Goal: Task Accomplishment & Management: Use online tool/utility

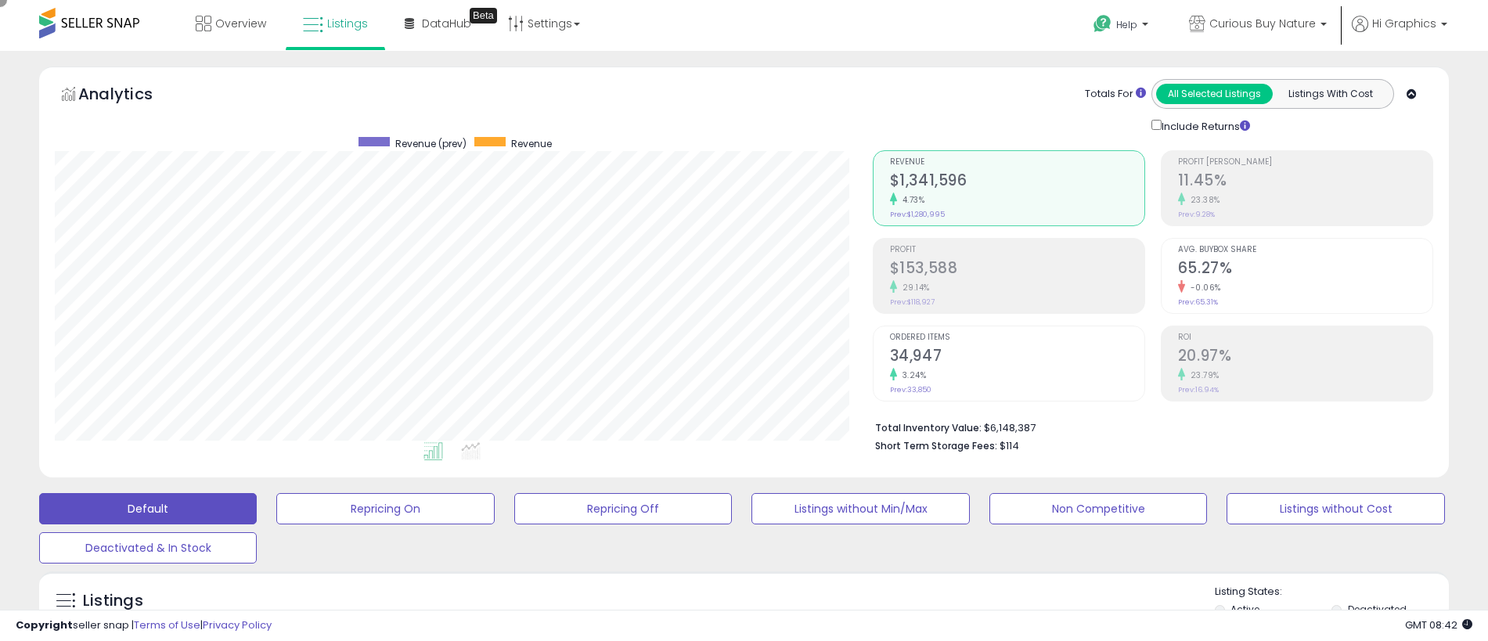
scroll to position [321, 818]
click at [1266, 23] on span "Curious Buy Nature" at bounding box center [1262, 24] width 106 height 16
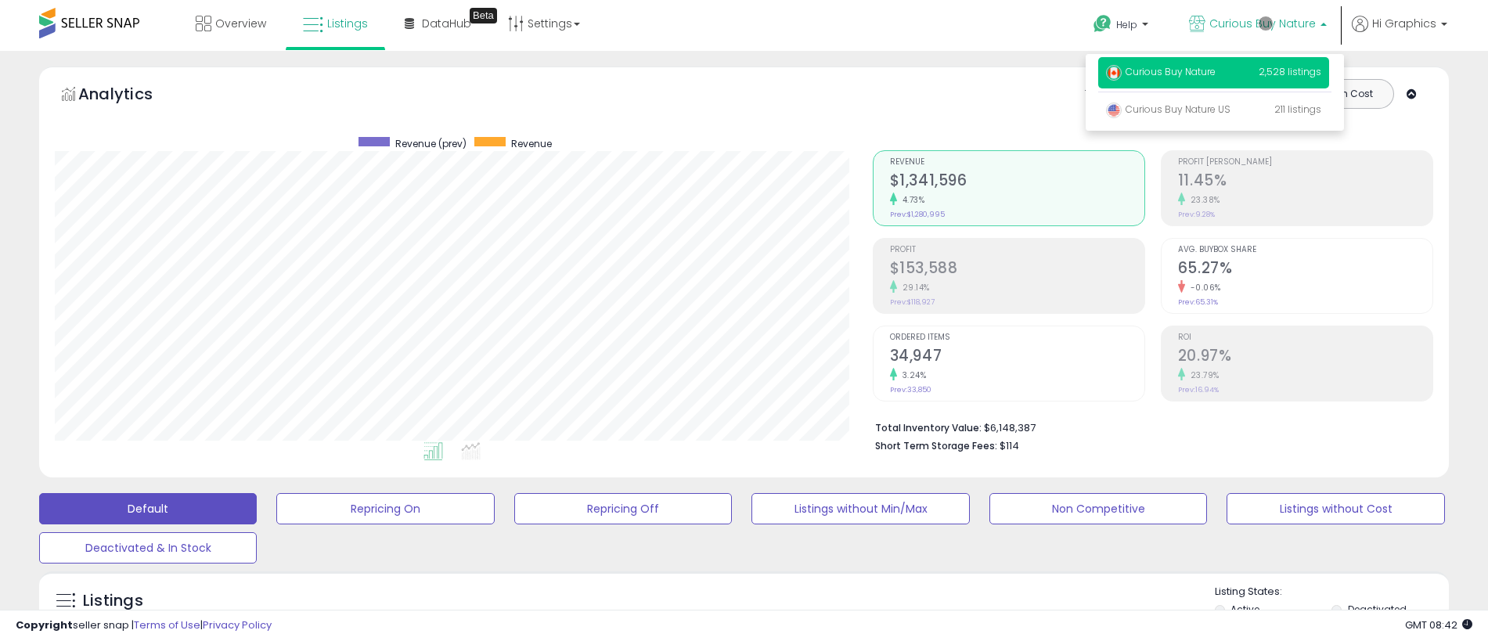
click at [1217, 74] on p "Curious Buy Nature 2,528 listings" at bounding box center [1213, 72] width 231 height 31
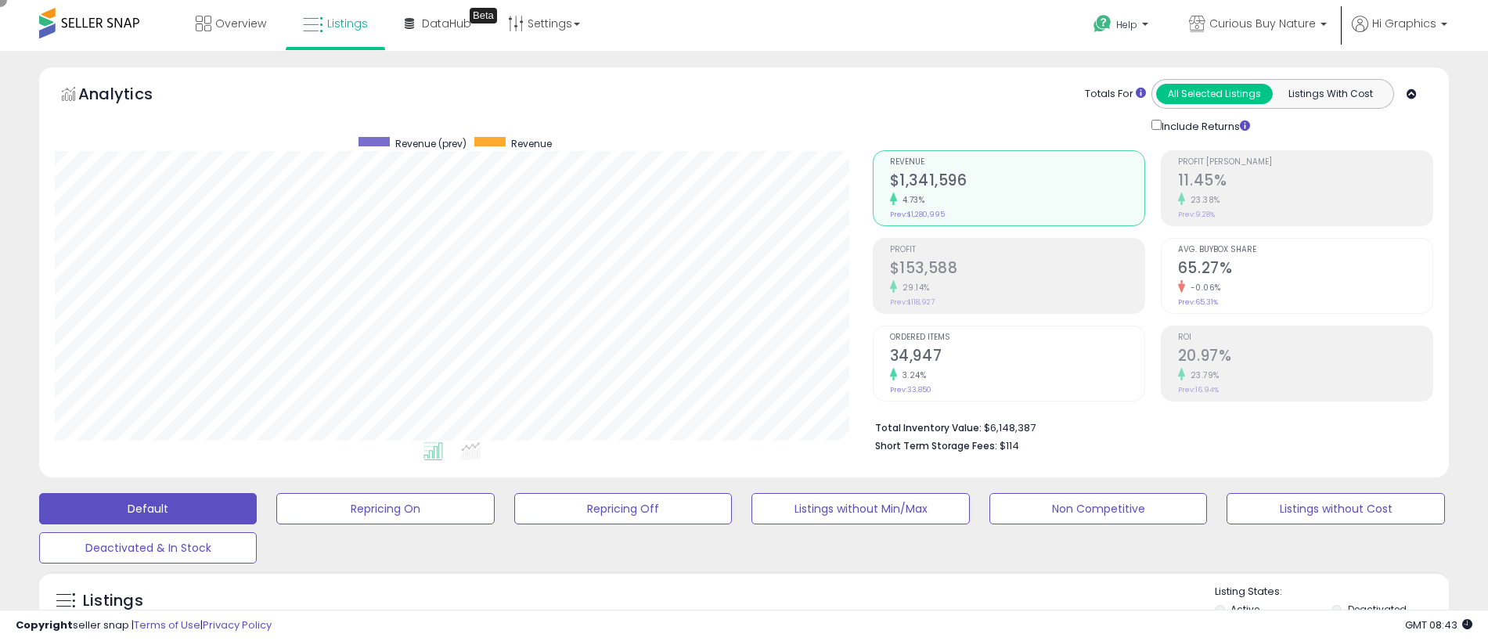
scroll to position [348, 0]
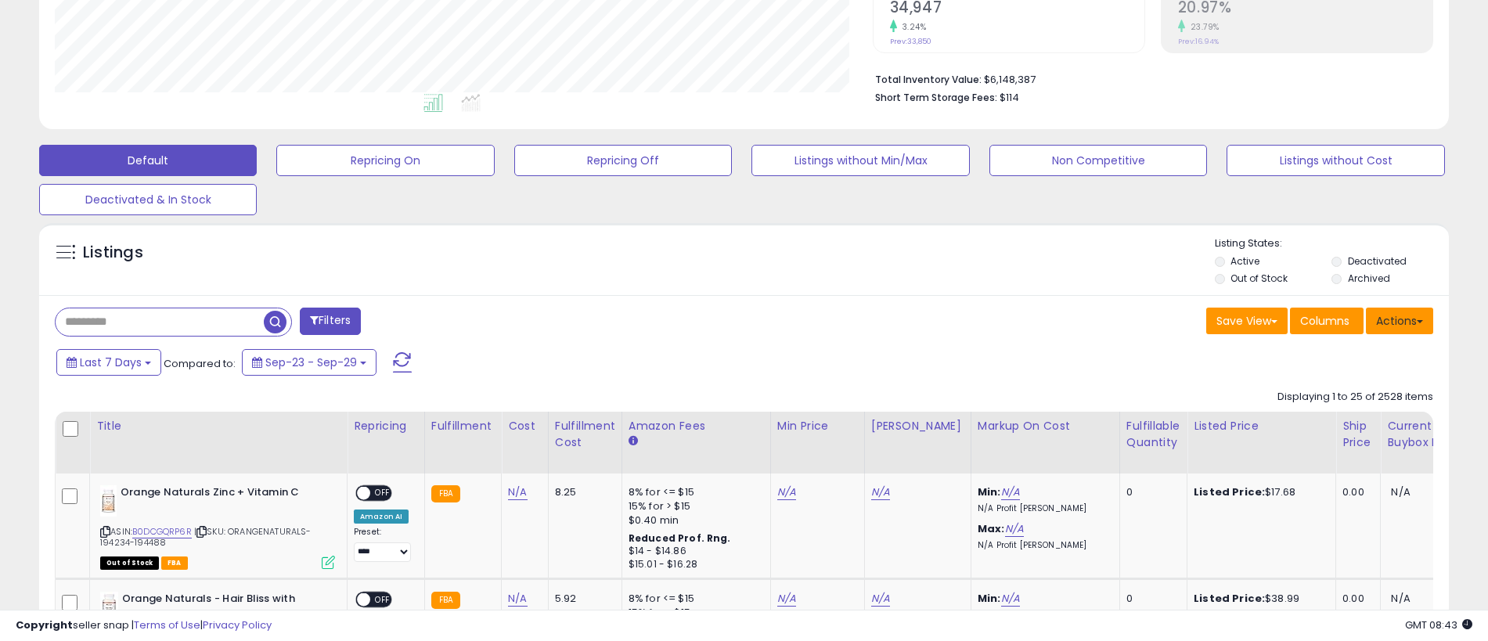
click at [1400, 320] on button "Actions" at bounding box center [1399, 321] width 67 height 27
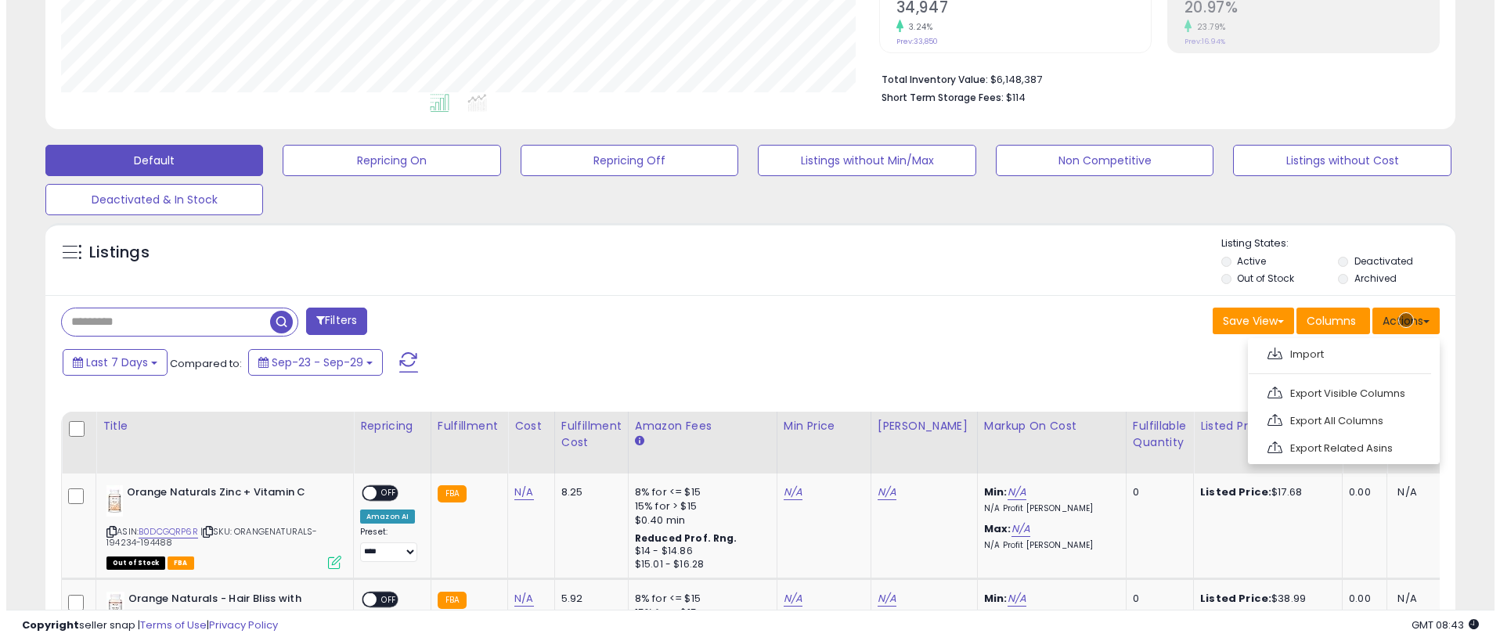
scroll to position [381, 0]
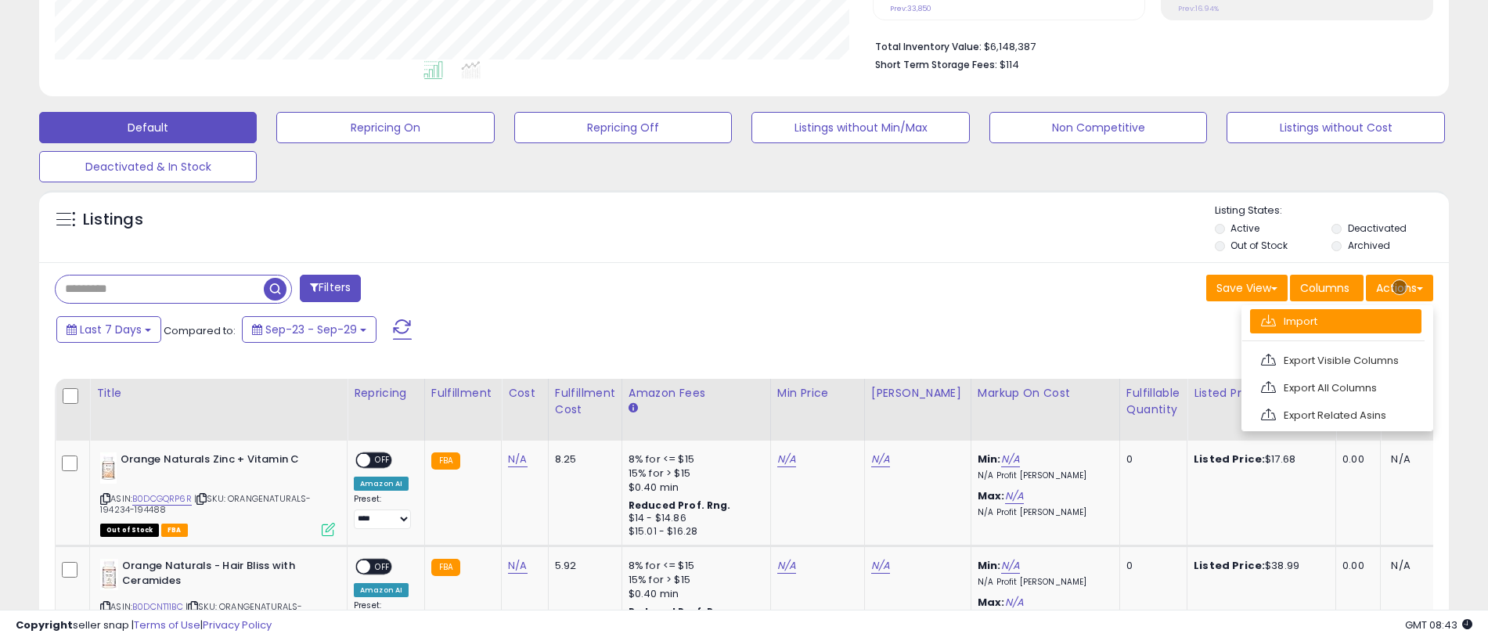
click at [1336, 321] on link "Import" at bounding box center [1335, 321] width 171 height 24
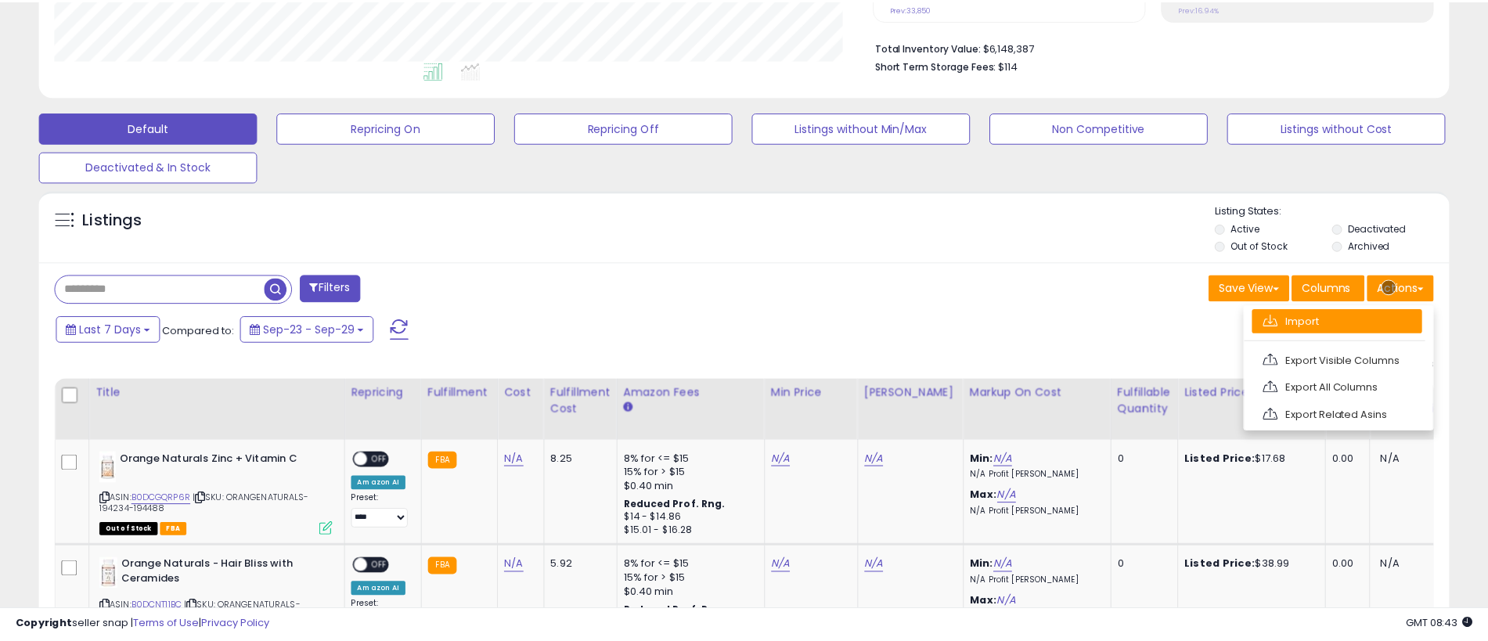
scroll to position [321, 824]
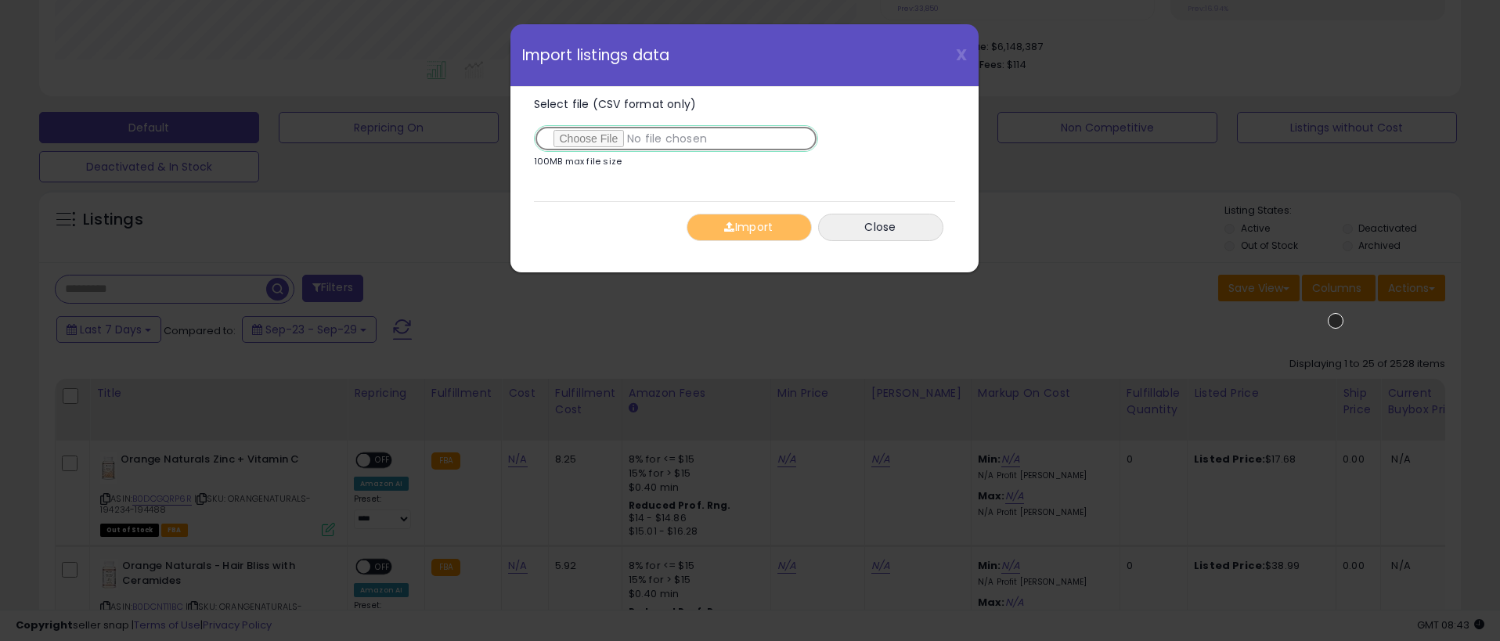
click at [672, 139] on input "Select file (CSV format only)" at bounding box center [676, 138] width 284 height 27
type input "**********"
click at [748, 227] on button "Import" at bounding box center [749, 227] width 125 height 27
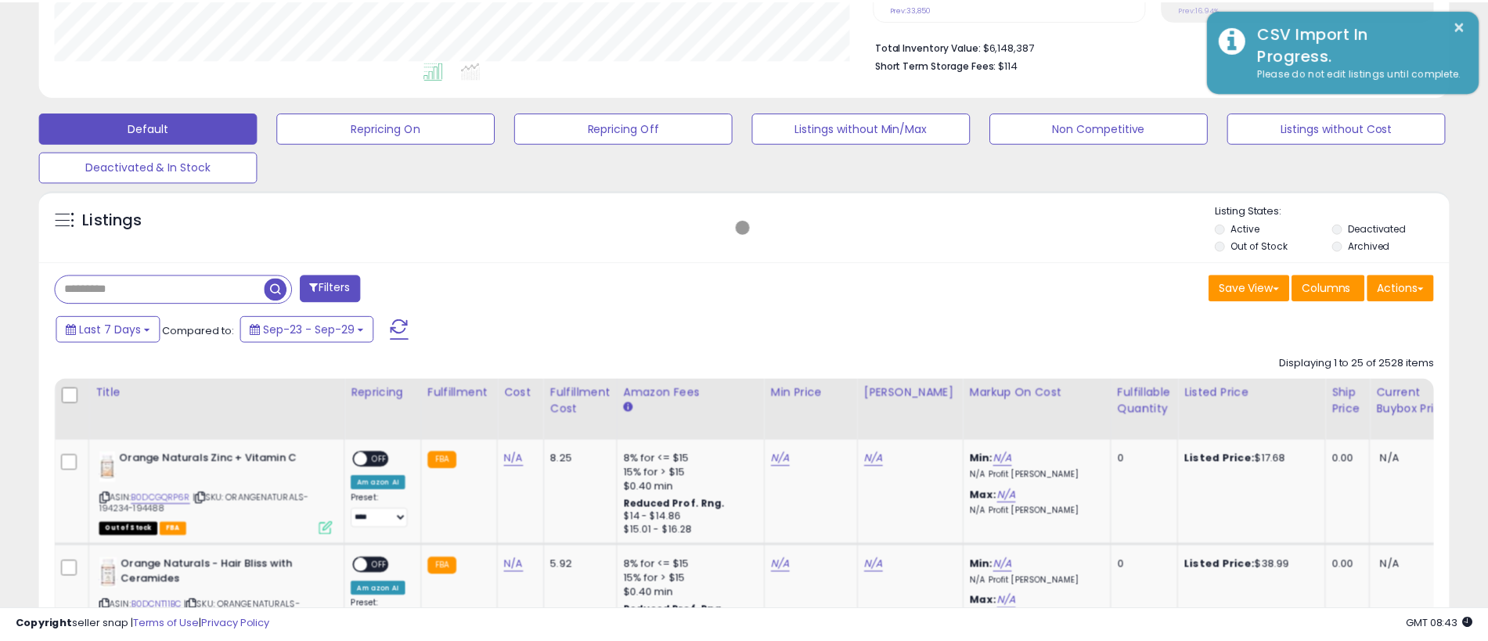
scroll to position [782506, 782009]
